Goal: Find specific page/section: Find specific page/section

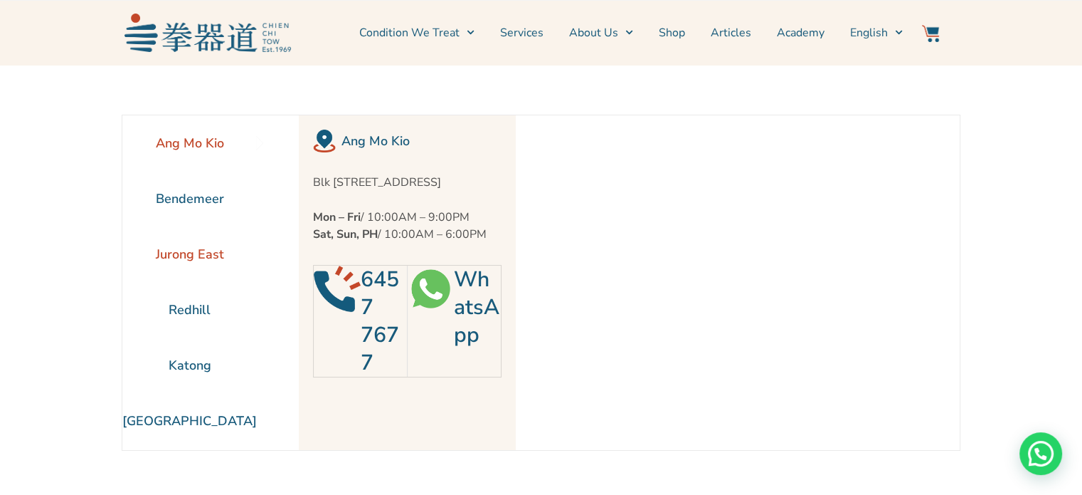
click at [187, 253] on li "Jurong East" at bounding box center [189, 254] width 135 height 56
drag, startPoint x: 187, startPoint y: 253, endPoint x: 102, endPoint y: 258, distance: 84.9
click at [102, 258] on section "Ang Mo Kio Bendemeer Jurong East Redhill Katong" at bounding box center [541, 283] width 1082 height 436
click at [209, 199] on li "Bendemeer" at bounding box center [189, 199] width 135 height 56
click at [102, 255] on section "Ang Mo Kio Bendemeer Jurong East Redhill Katong" at bounding box center [541, 283] width 1082 height 436
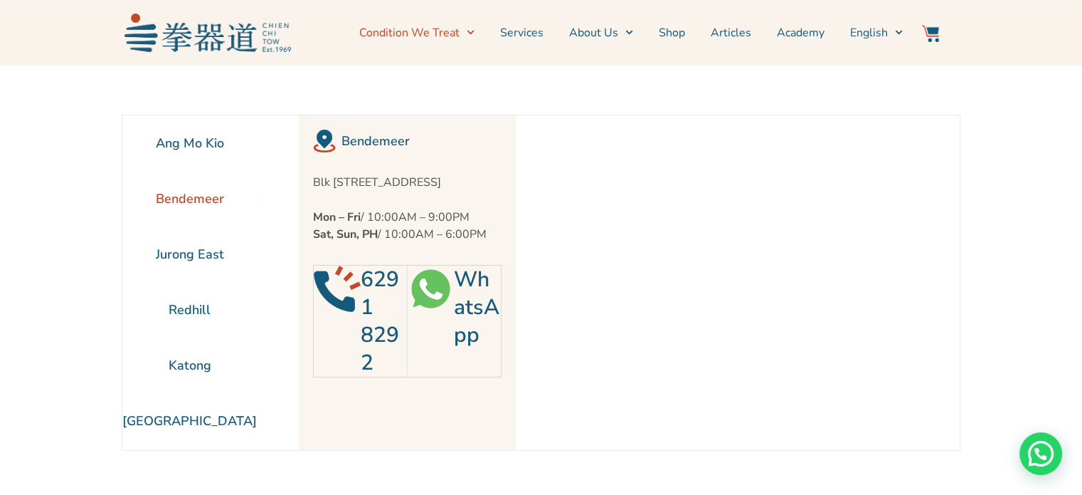
click at [447, 39] on link "Condition We Treat" at bounding box center [416, 33] width 115 height 36
